Goal: Transaction & Acquisition: Obtain resource

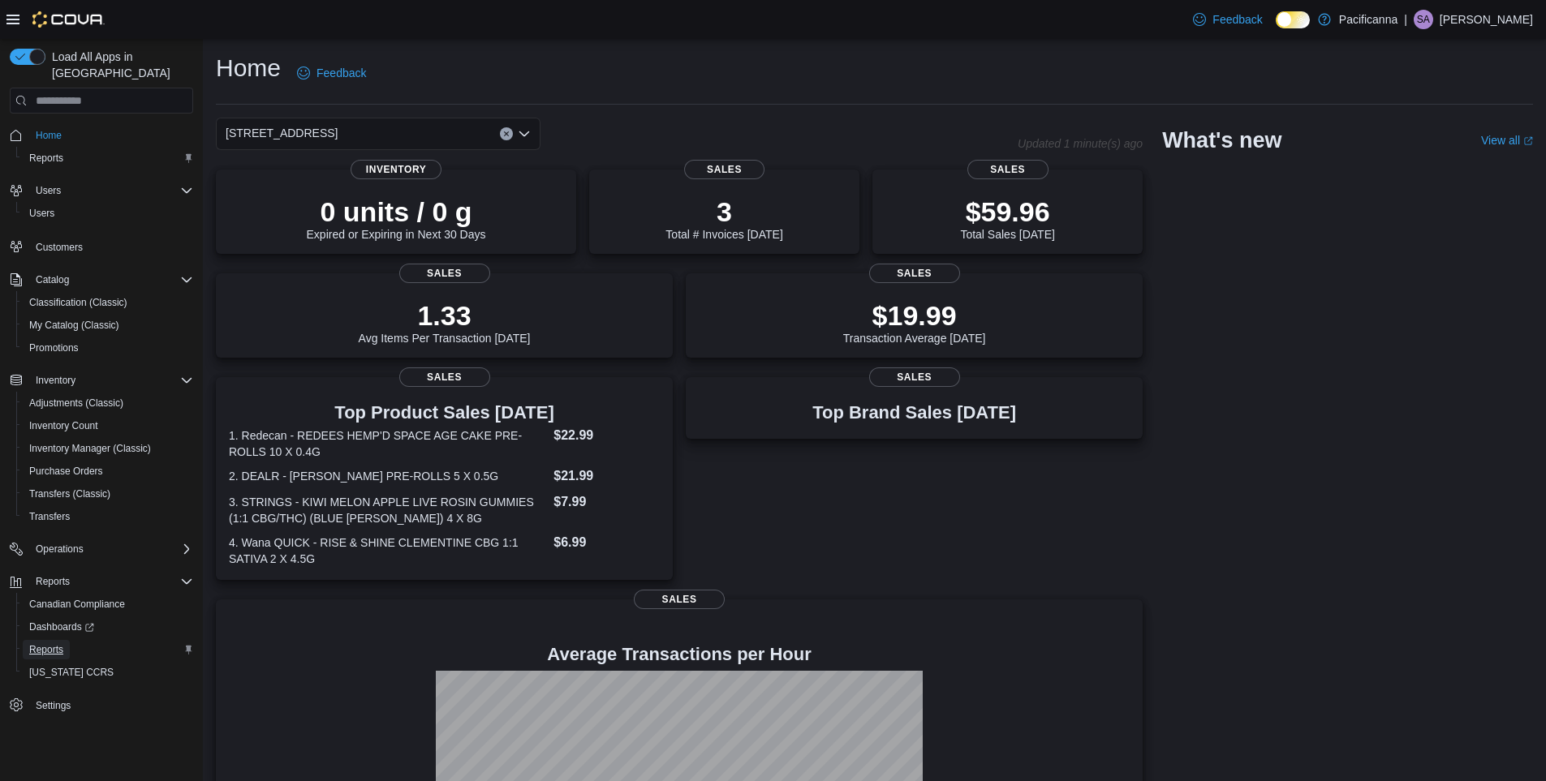
click at [31, 640] on span "Reports" at bounding box center [46, 649] width 34 height 19
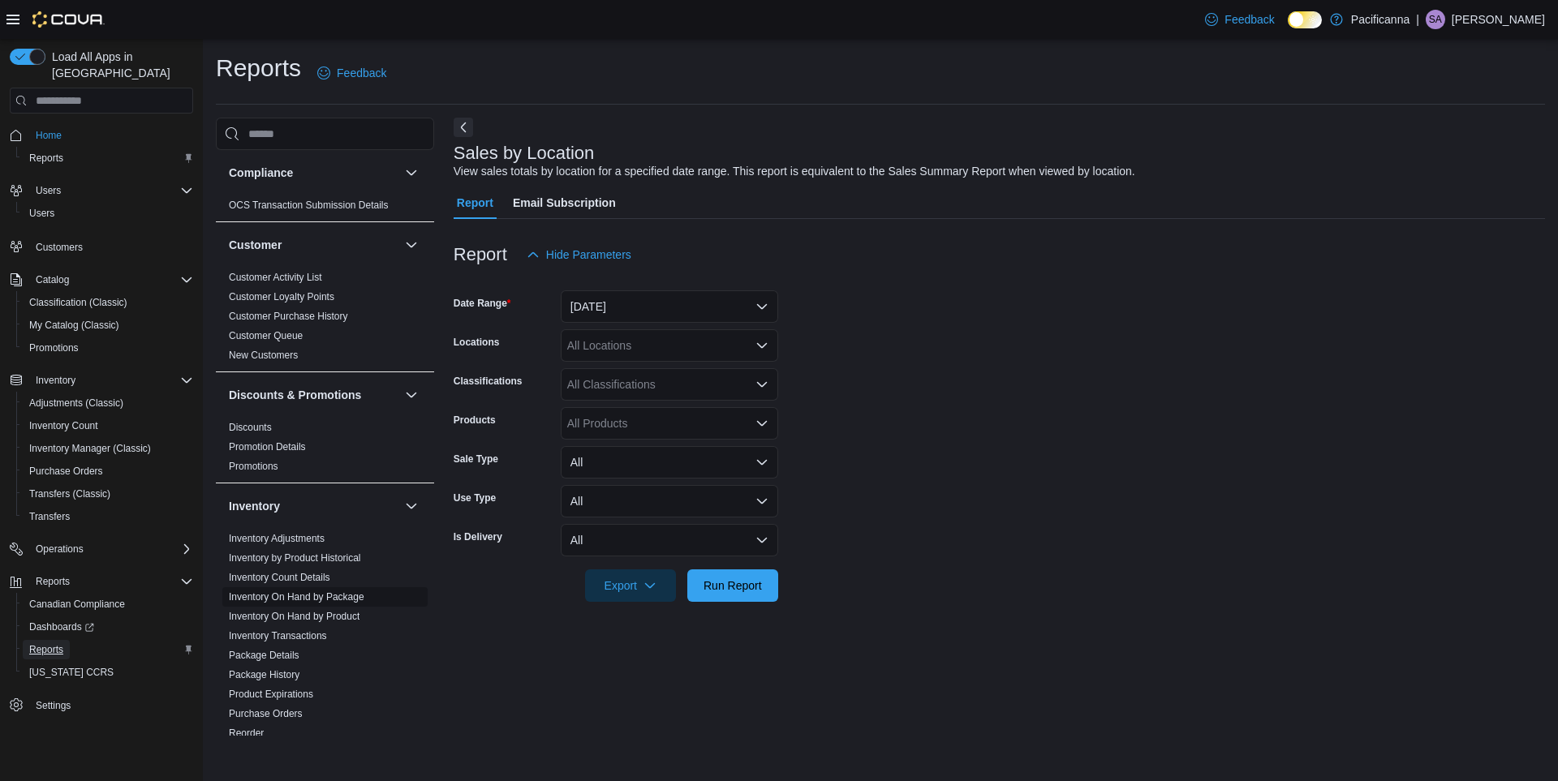
scroll to position [162, 0]
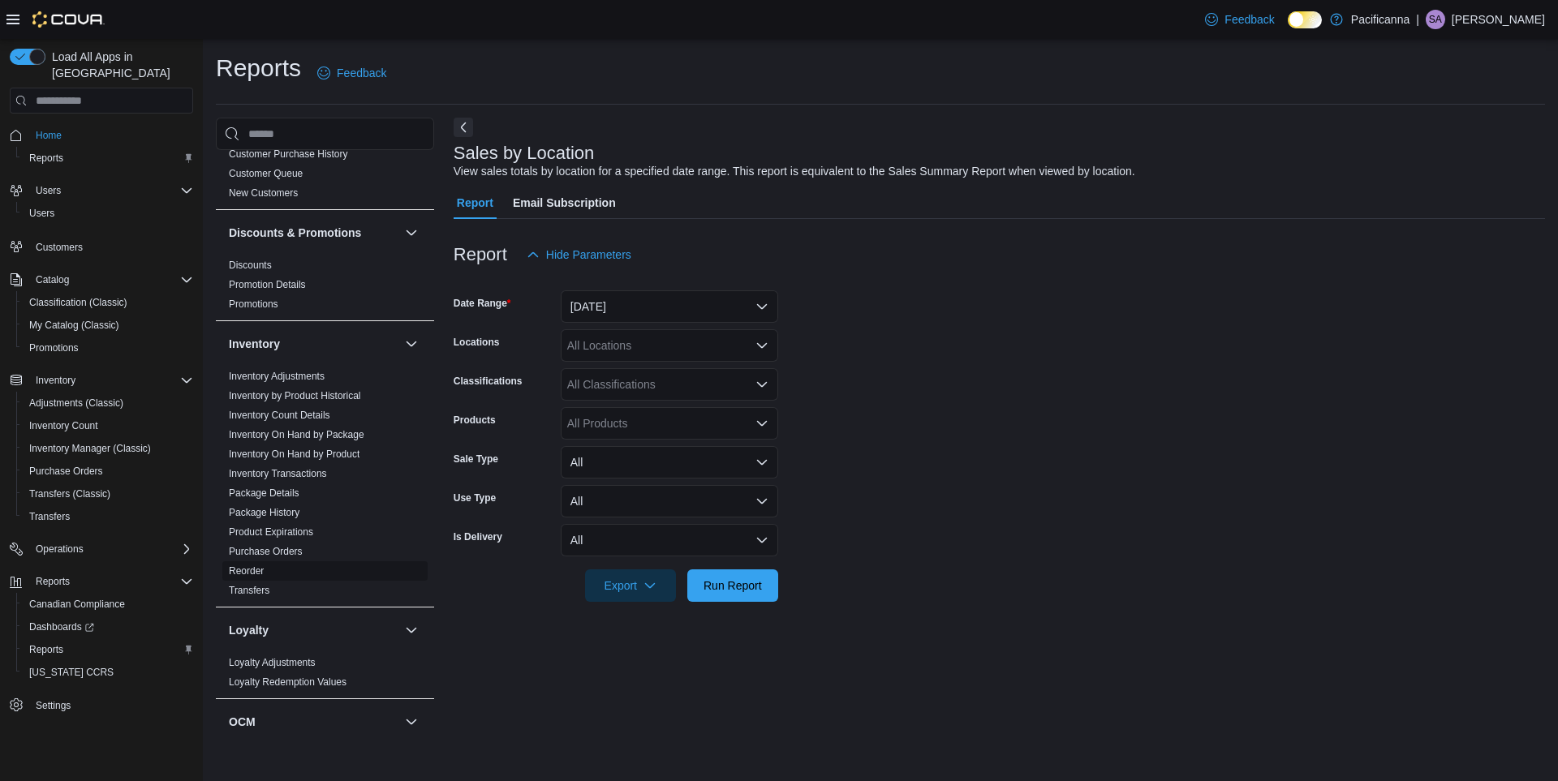
click at [246, 568] on link "Reorder" at bounding box center [246, 571] width 35 height 11
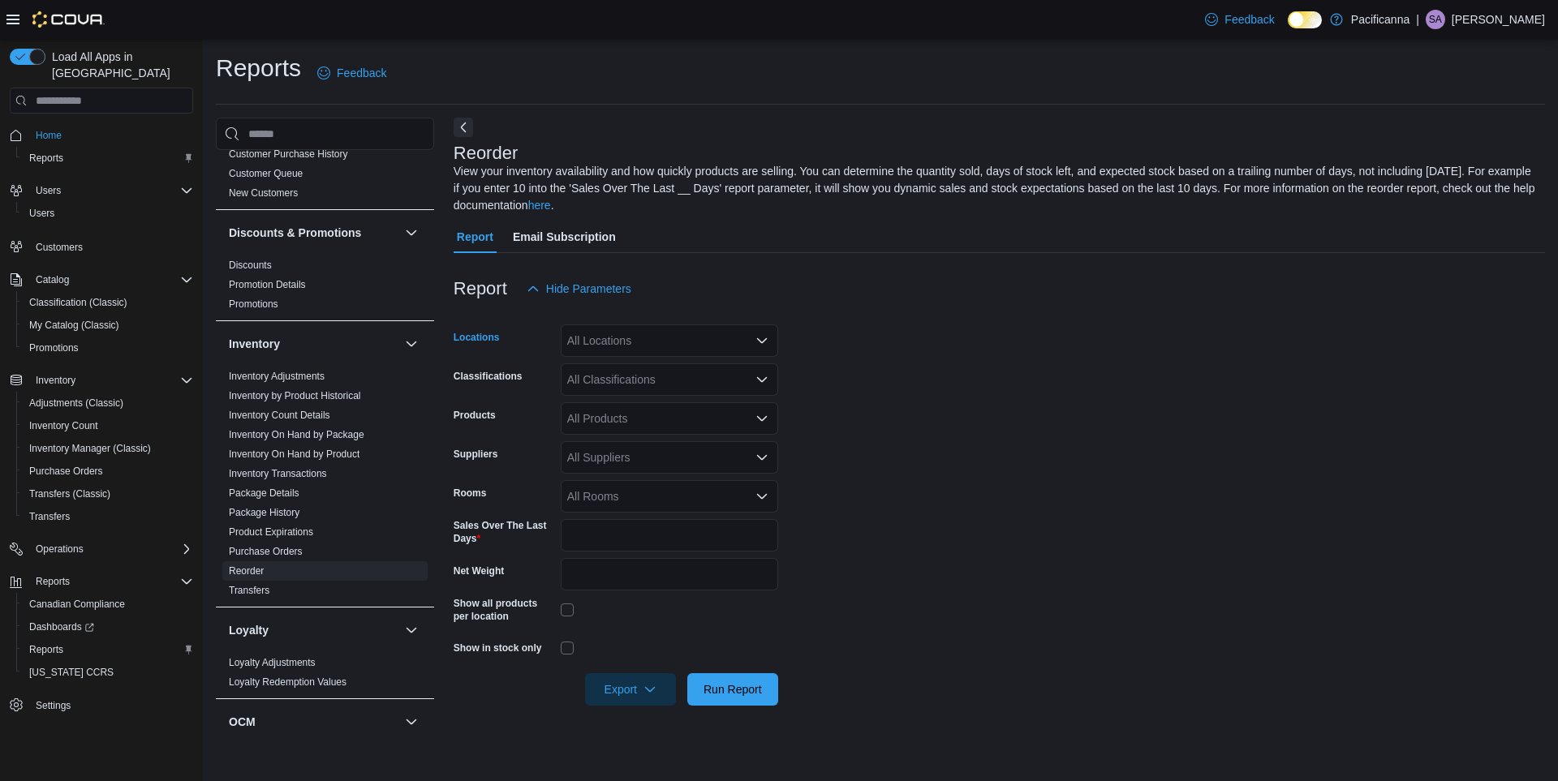
click at [719, 334] on div "All Locations" at bounding box center [669, 341] width 217 height 32
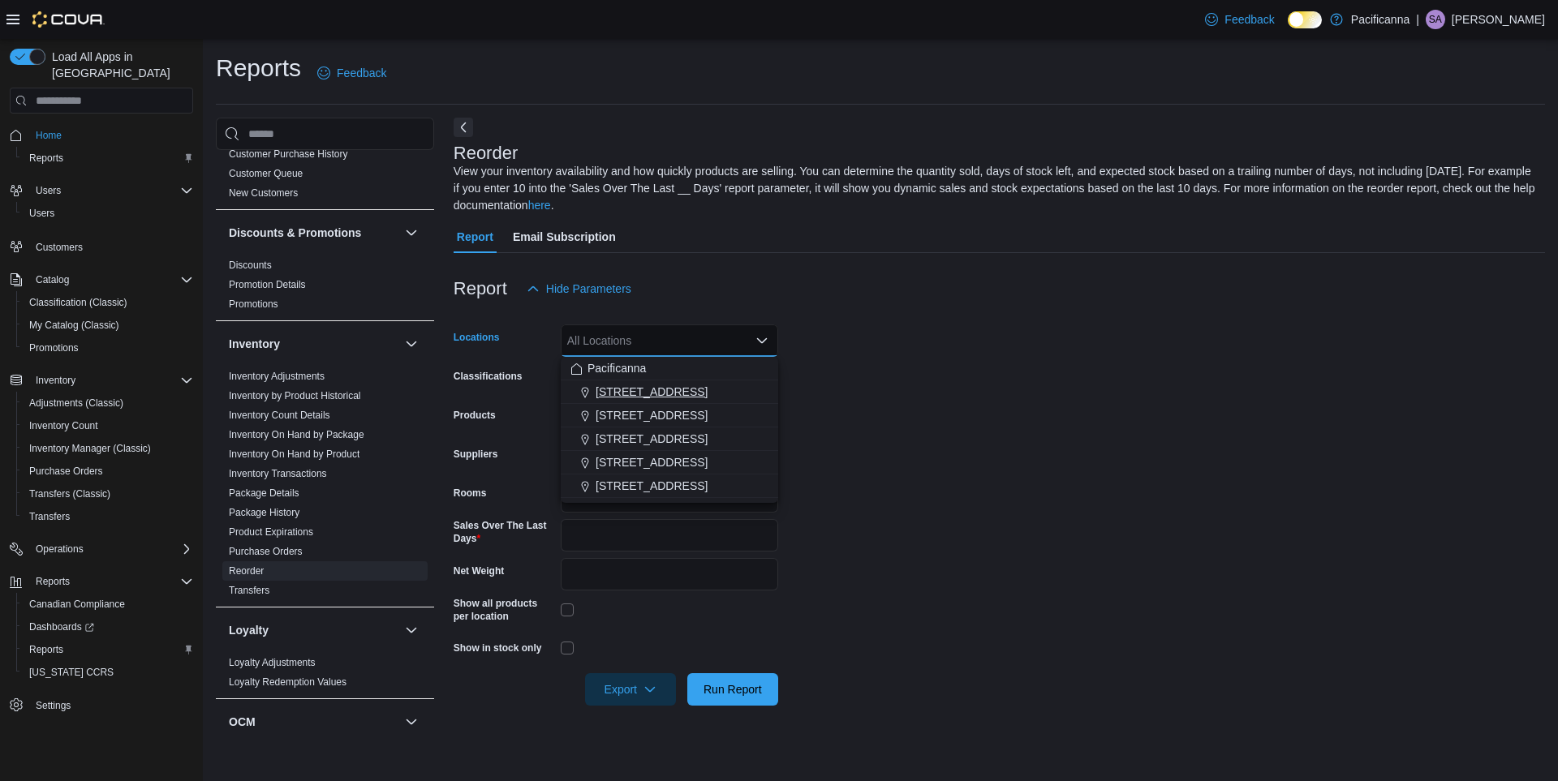
click at [674, 394] on span "[STREET_ADDRESS]" at bounding box center [652, 392] width 112 height 16
click at [913, 376] on form "Locations [STREET_ADDRESS] Combo box. Selected. [STREET_ADDRESS]. Press Backspa…" at bounding box center [999, 505] width 1091 height 401
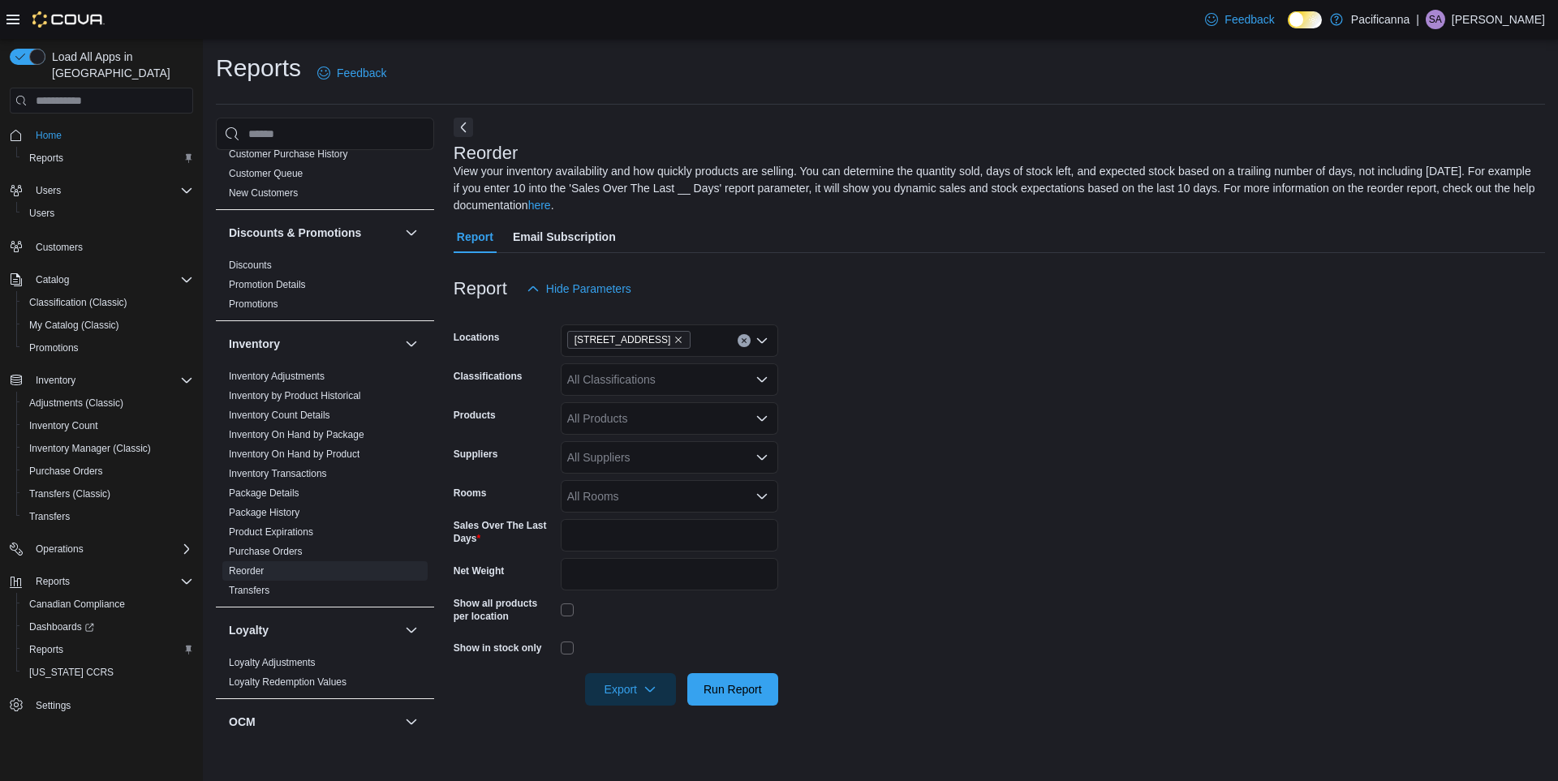
click at [618, 380] on div "All Classifications" at bounding box center [669, 380] width 217 height 32
click at [903, 370] on form "Locations [STREET_ADDRESS] Classifications All Classifications Combo box. Selec…" at bounding box center [999, 505] width 1091 height 401
click at [643, 458] on div "All Suppliers" at bounding box center [669, 457] width 217 height 32
click at [590, 561] on span "BCLDB" at bounding box center [669, 556] width 198 height 16
click at [912, 475] on form "Locations [STREET_ADDRESS] Classifications All Classifications Products All Pro…" at bounding box center [999, 505] width 1091 height 401
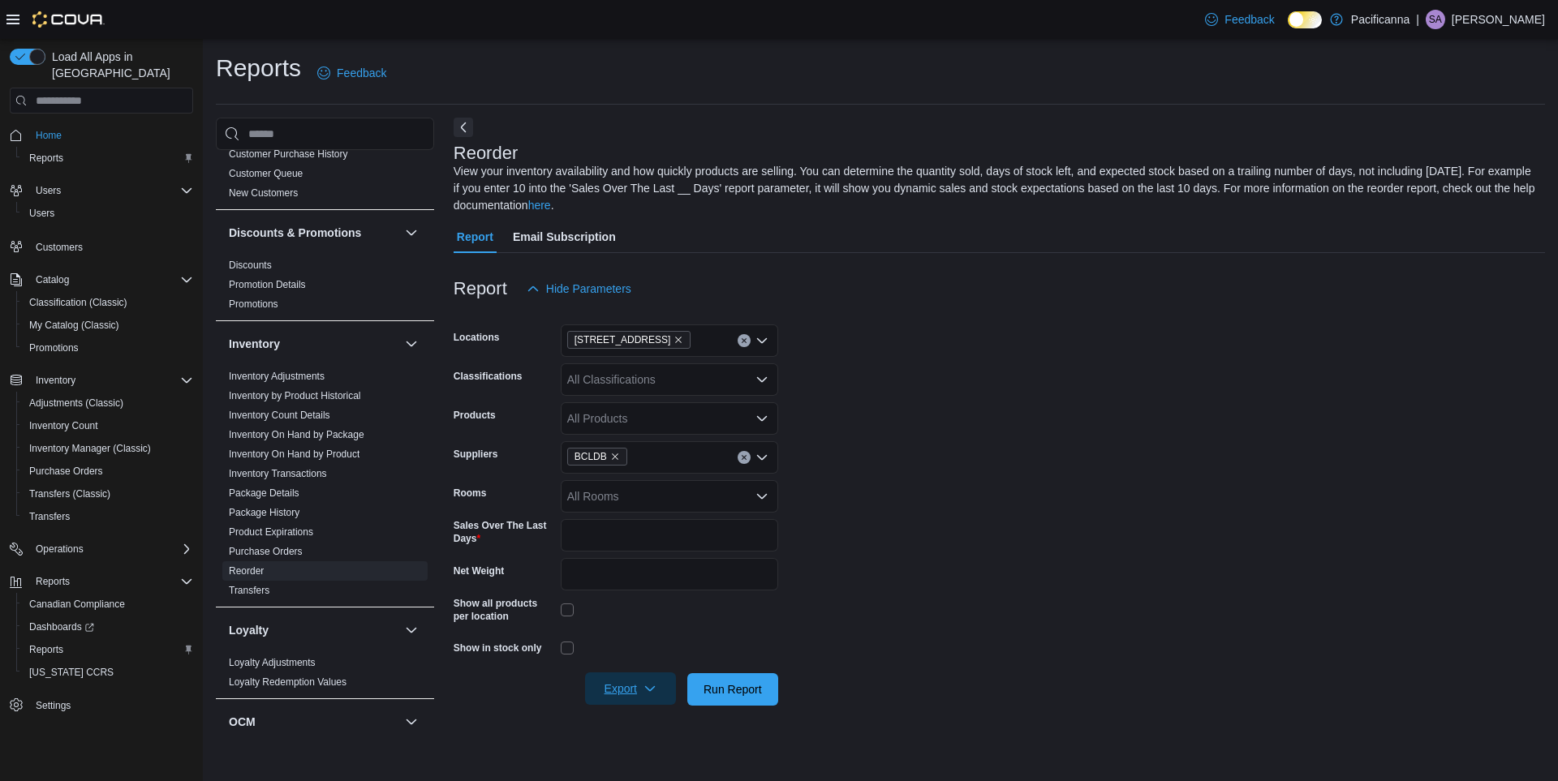
click at [635, 695] on span "Export" at bounding box center [630, 689] width 71 height 32
click at [638, 595] on span "Export to Excel" at bounding box center [632, 592] width 73 height 13
click at [1071, 428] on form "Locations [STREET_ADDRESS] Classifications All Classifications Products All Pro…" at bounding box center [999, 505] width 1091 height 401
